Goal: Information Seeking & Learning: Learn about a topic

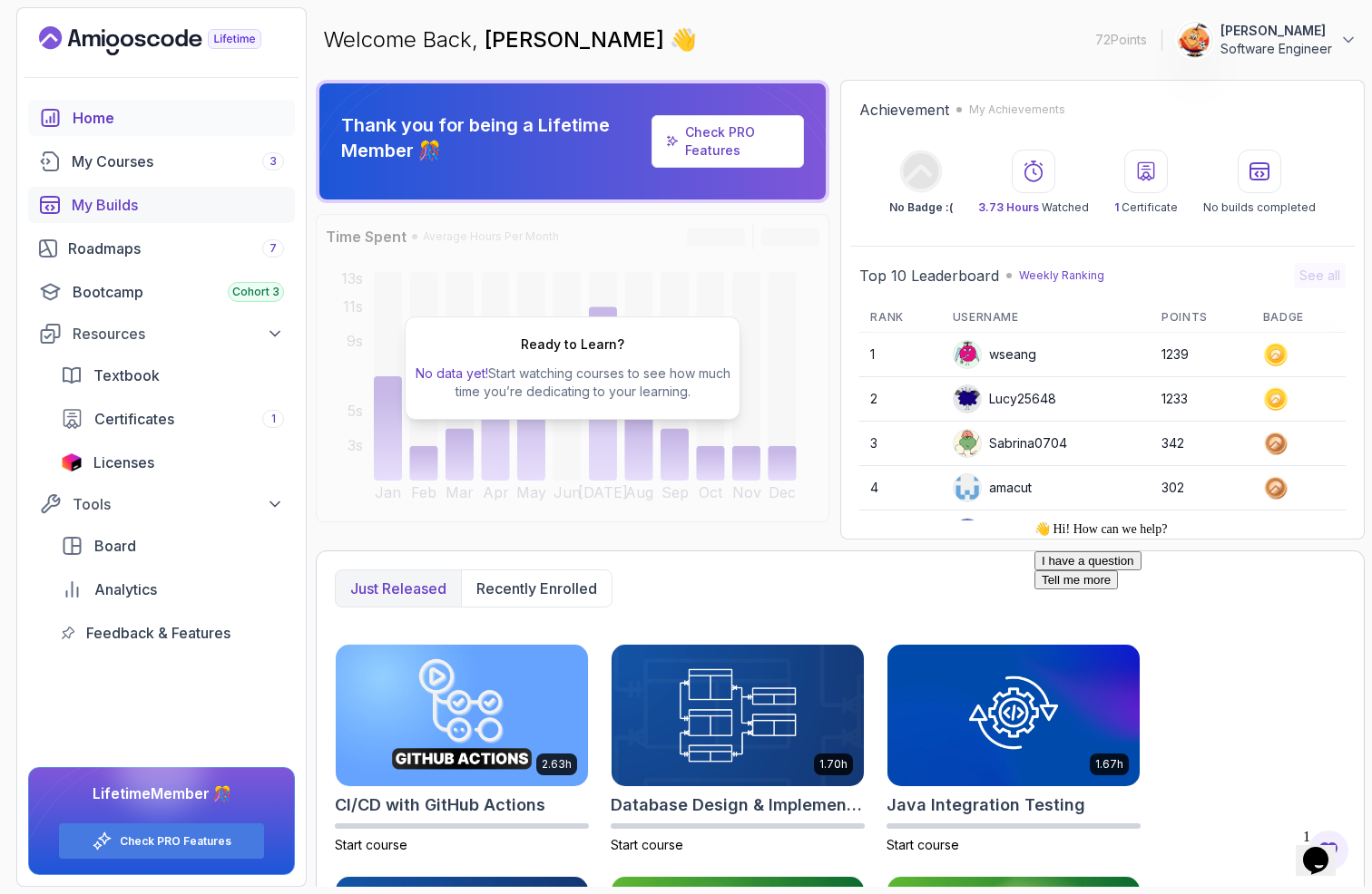
click at [118, 213] on div "My Builds" at bounding box center [178, 205] width 213 height 22
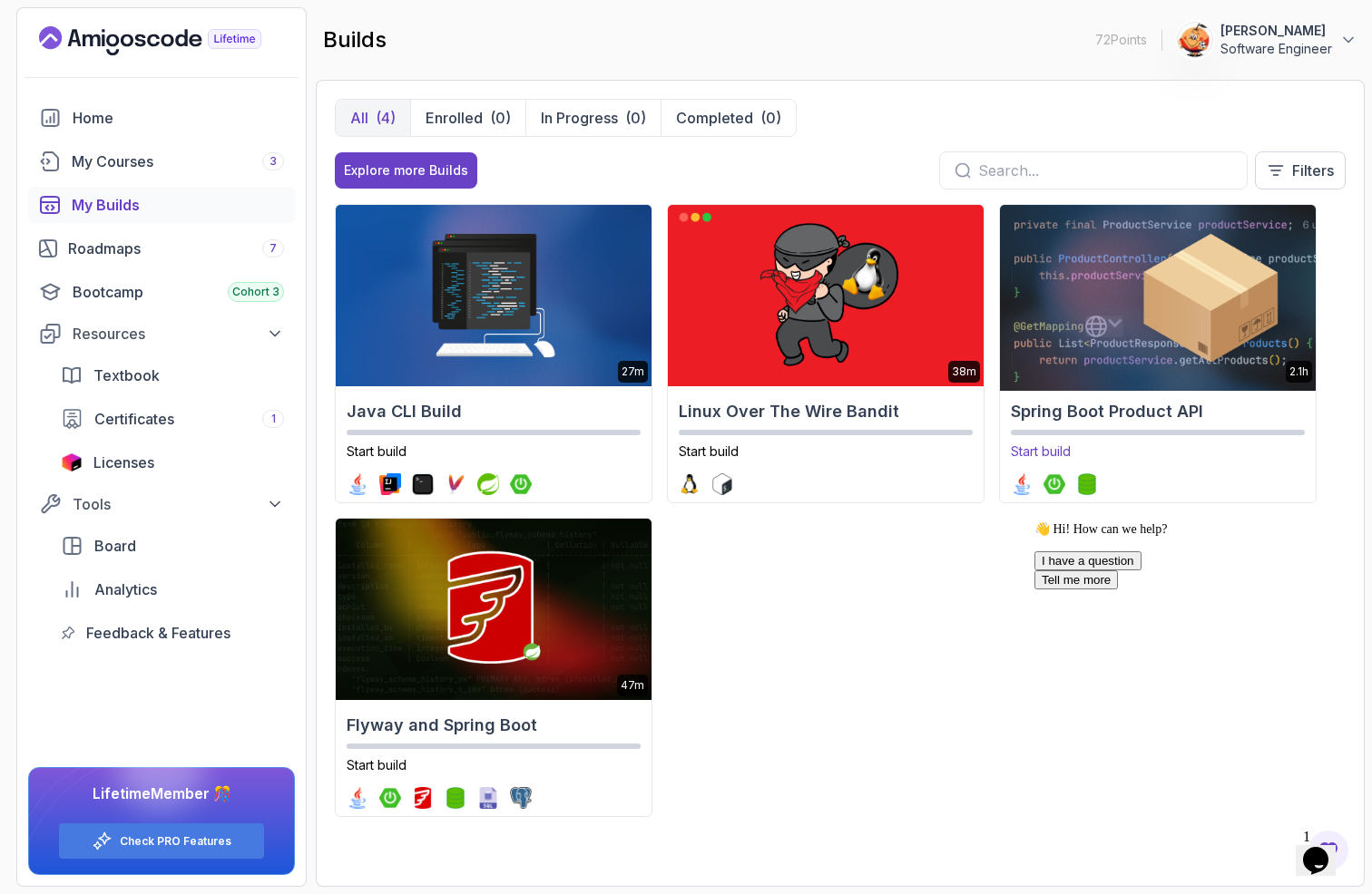
click at [1256, 289] on img at bounding box center [1157, 295] width 331 height 190
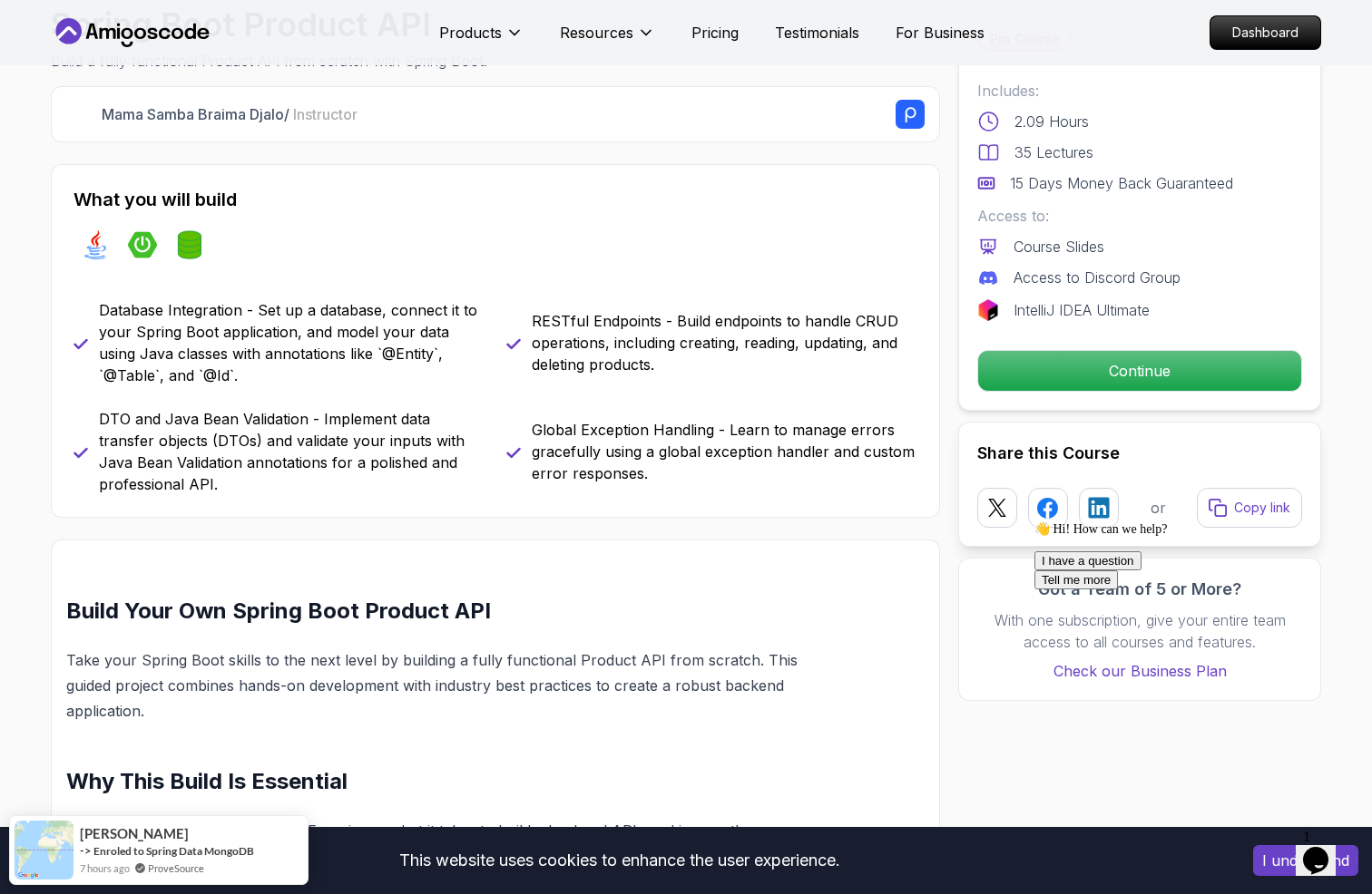
scroll to position [968, 0]
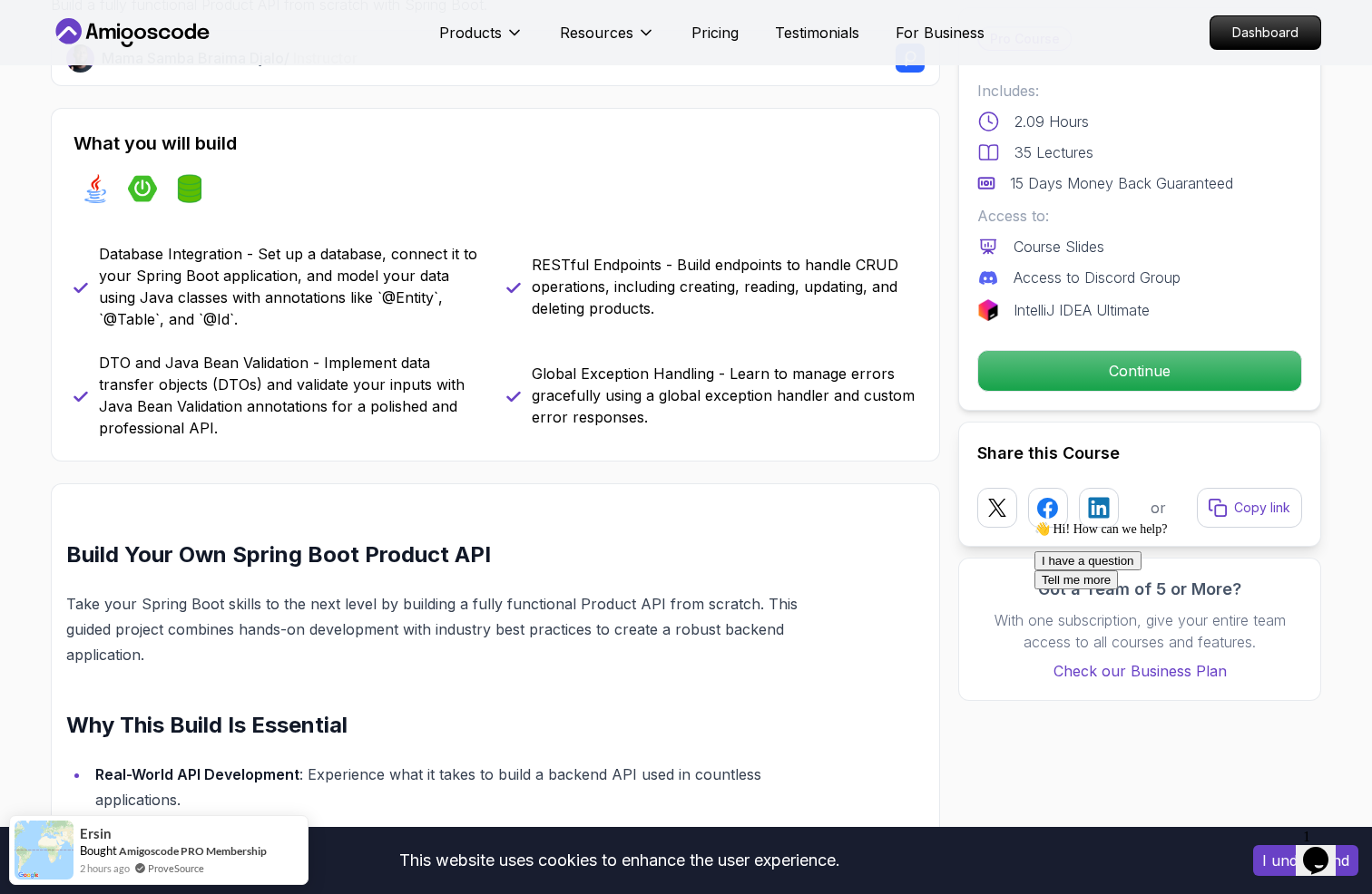
scroll to position [0, 0]
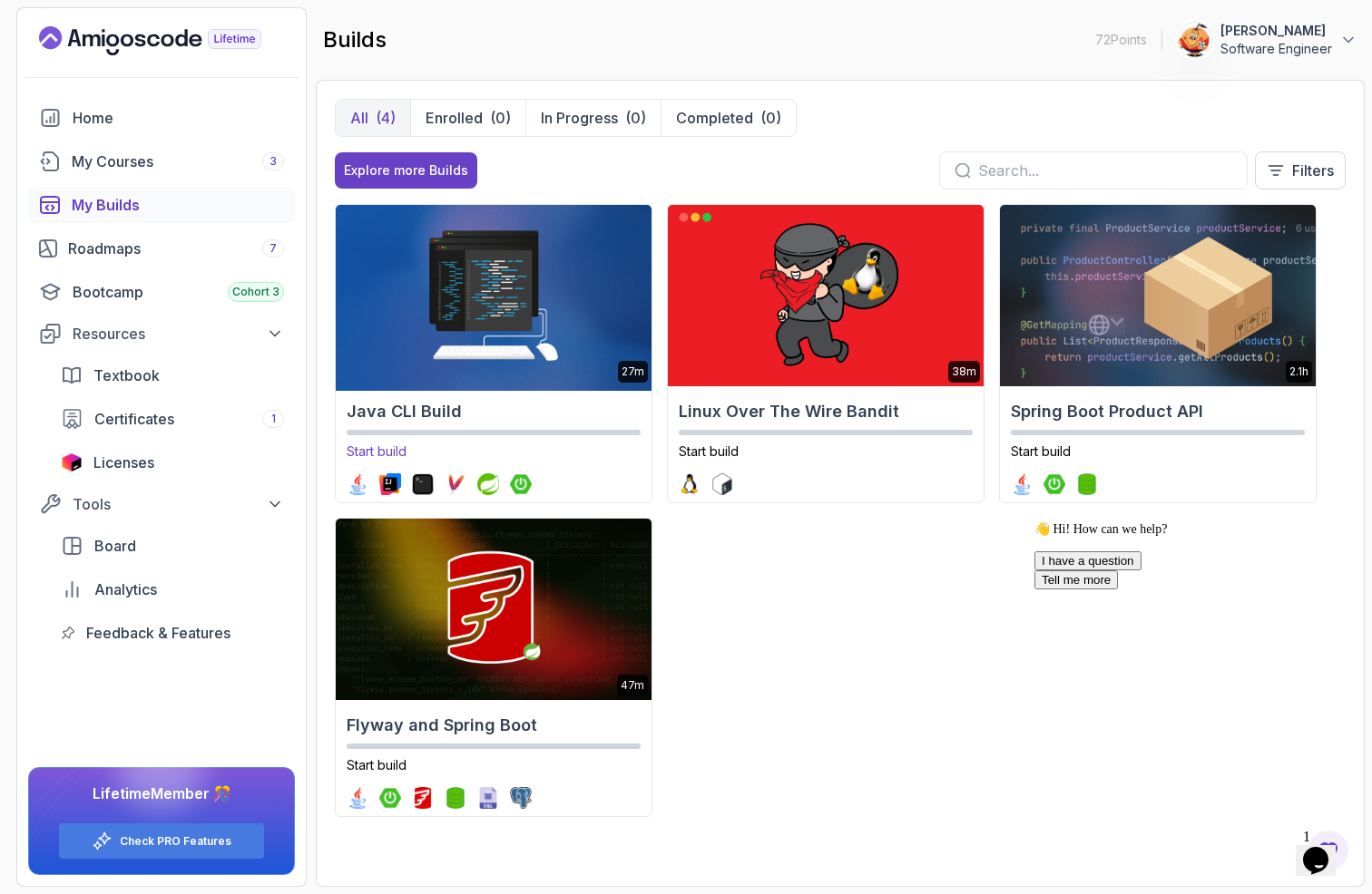
click at [374, 293] on img at bounding box center [493, 295] width 331 height 190
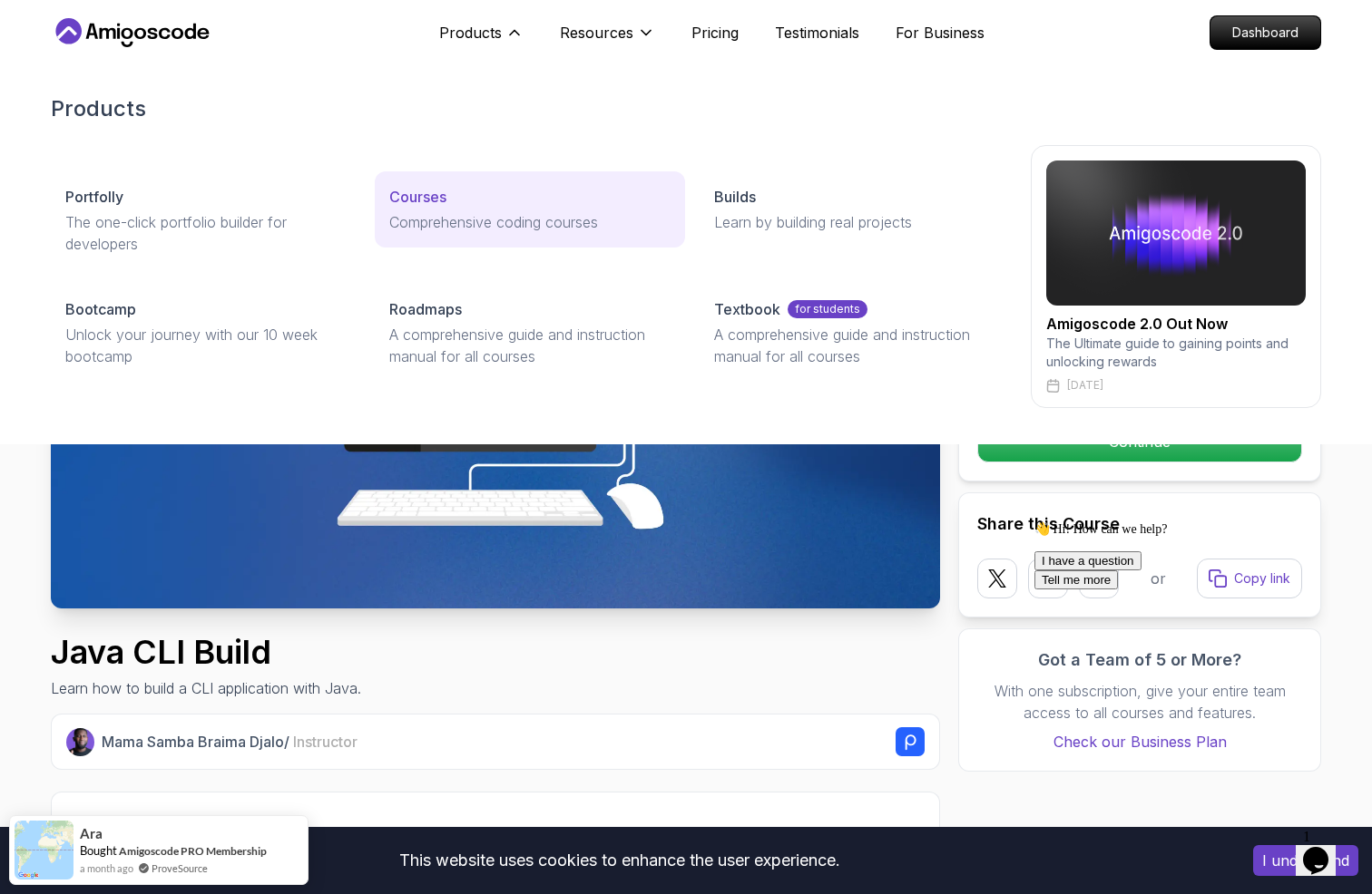
click at [427, 198] on p "Courses" at bounding box center [418, 197] width 57 height 22
